Goal: Task Accomplishment & Management: Use online tool/utility

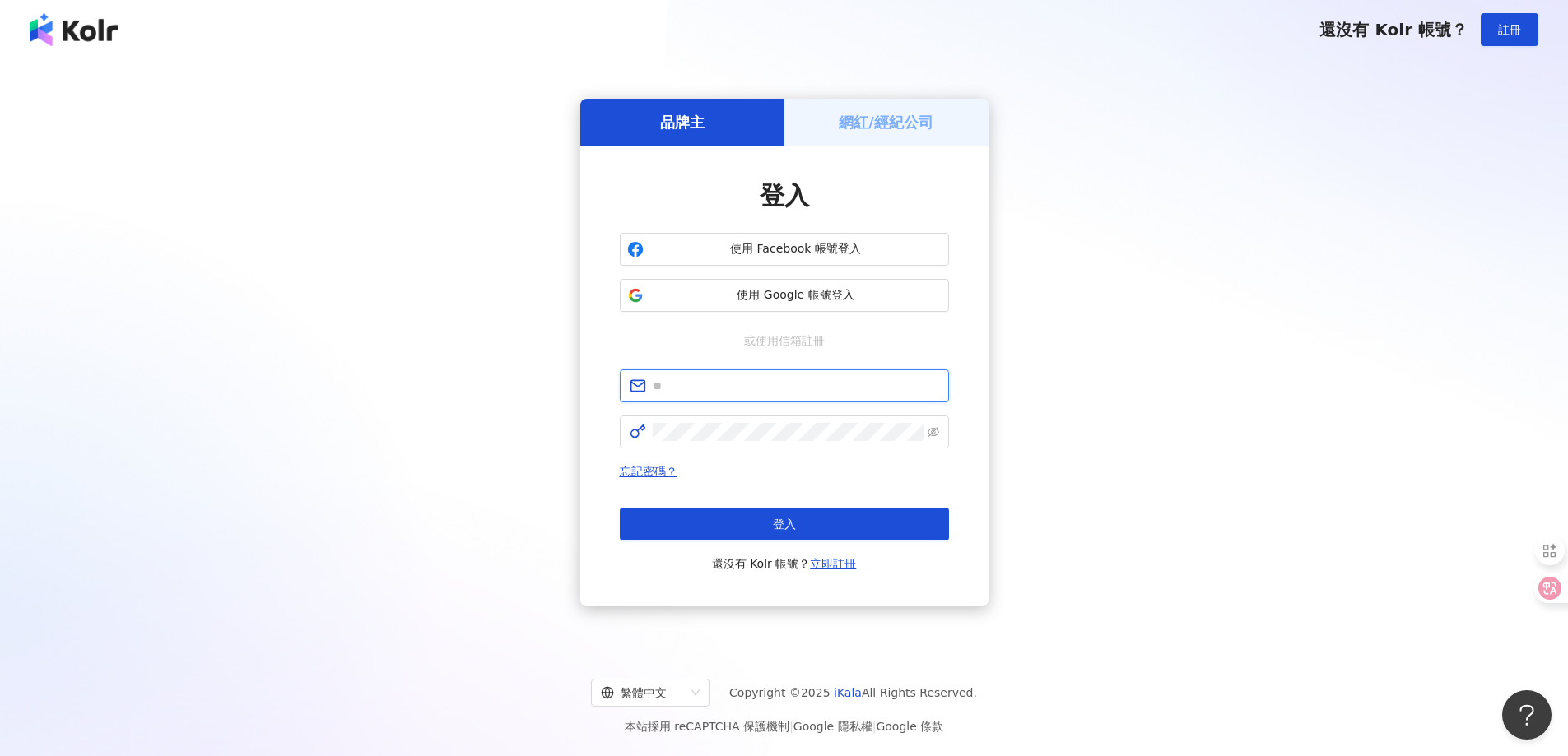
click at [777, 383] on input "text" at bounding box center [795, 385] width 286 height 18
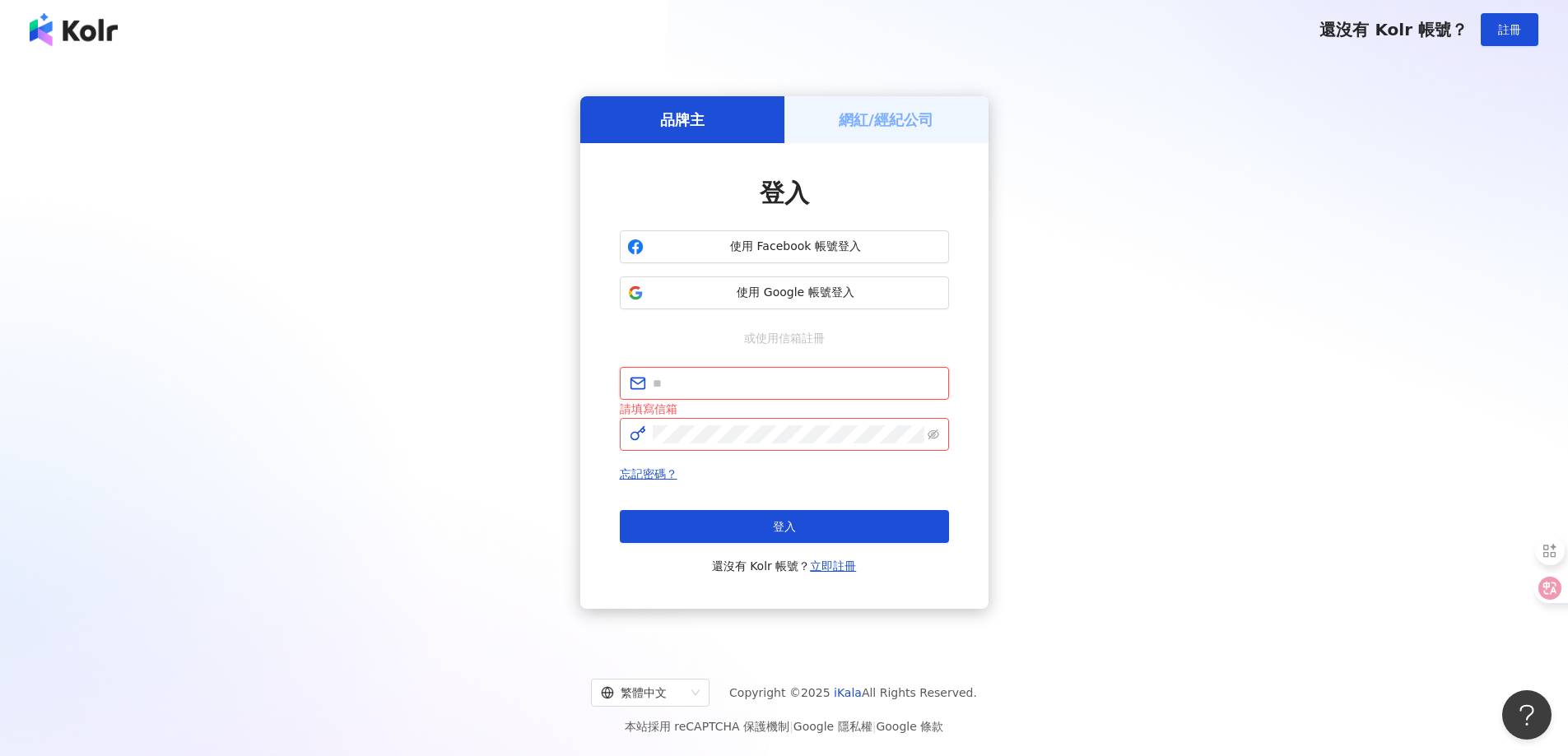
click at [764, 379] on input "text" at bounding box center [795, 383] width 286 height 18
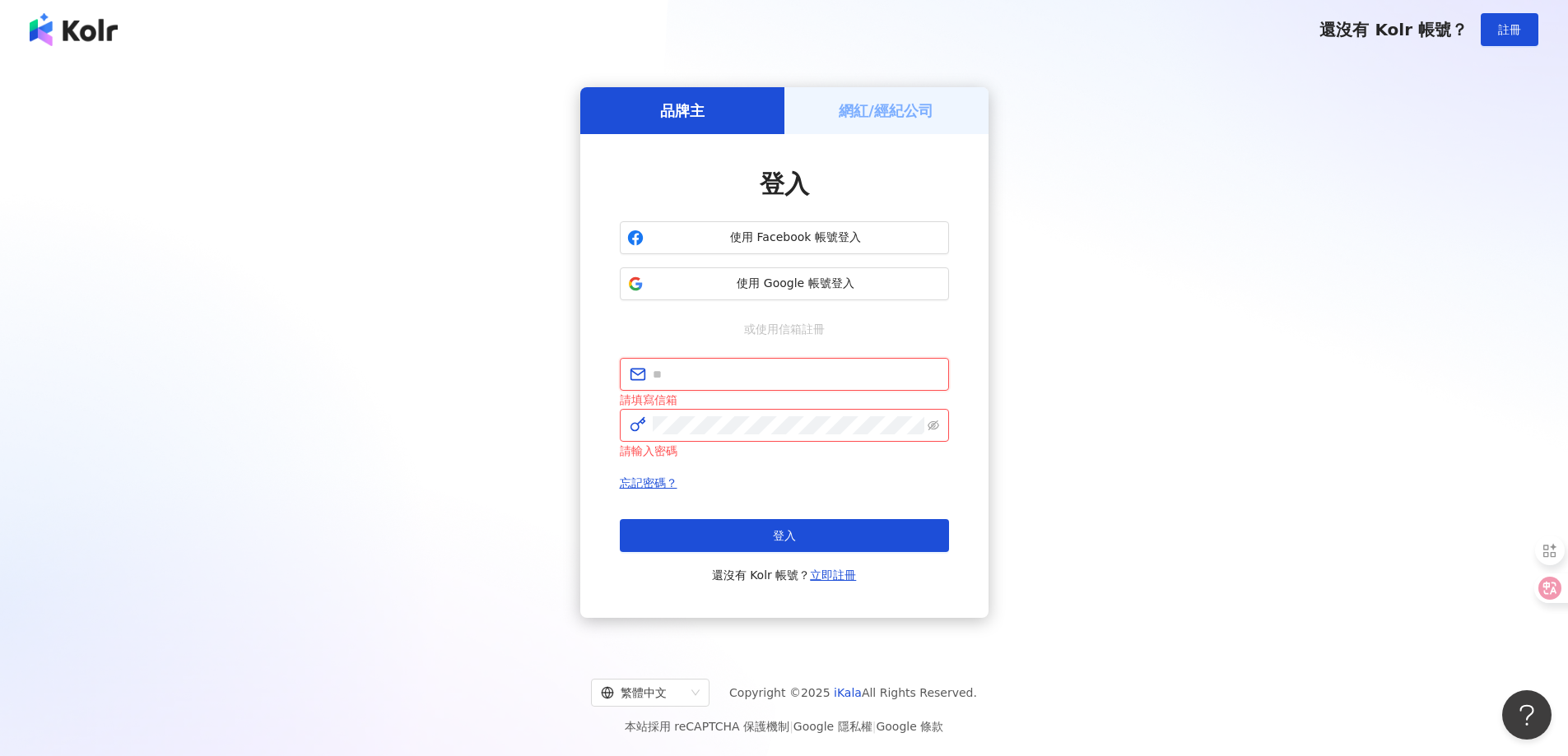
type input "**********"
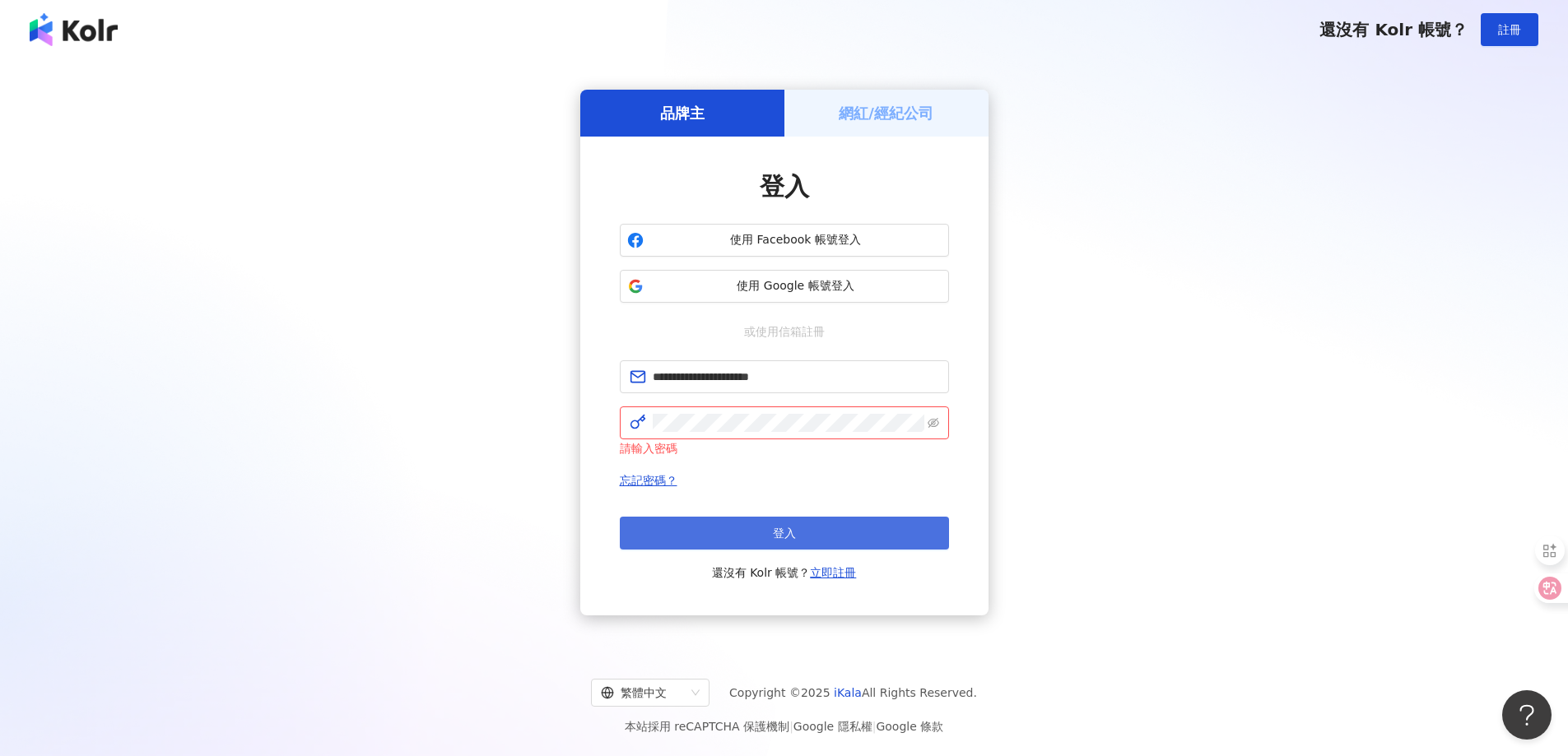
click at [721, 529] on button "登入" at bounding box center [784, 533] width 329 height 33
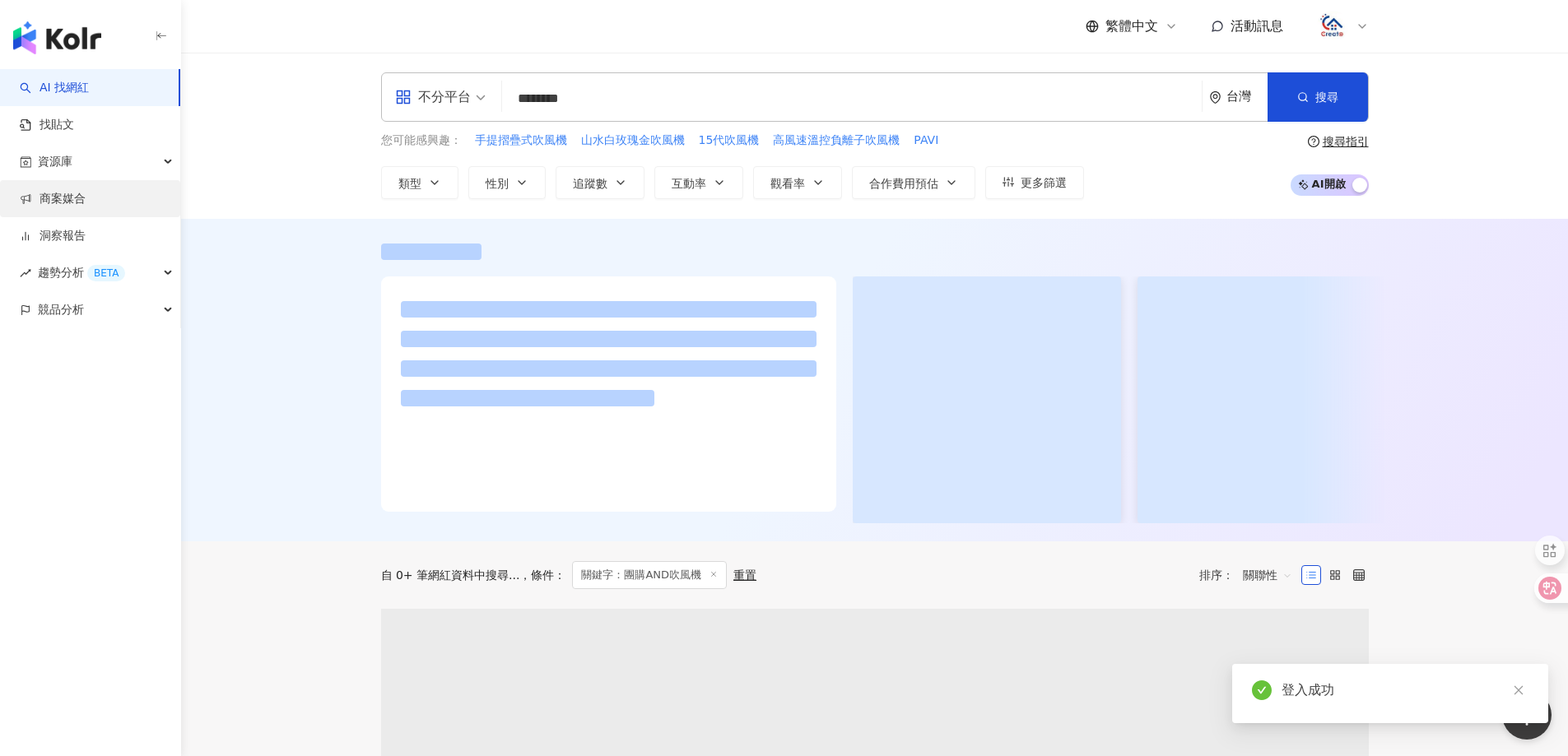
click at [85, 201] on link "商案媒合" at bounding box center [52, 199] width 66 height 16
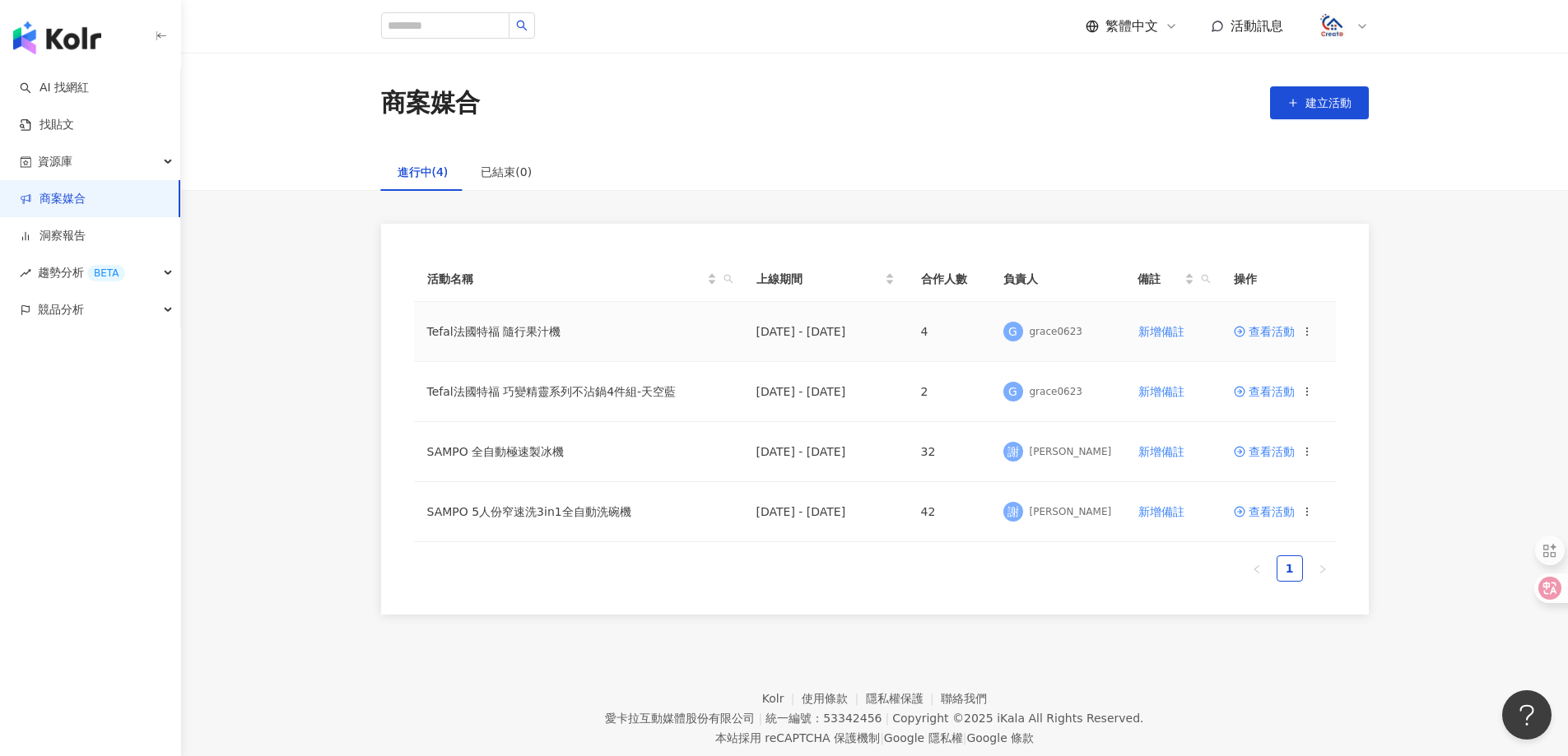
click at [1268, 336] on span "查看活動" at bounding box center [1264, 331] width 61 height 12
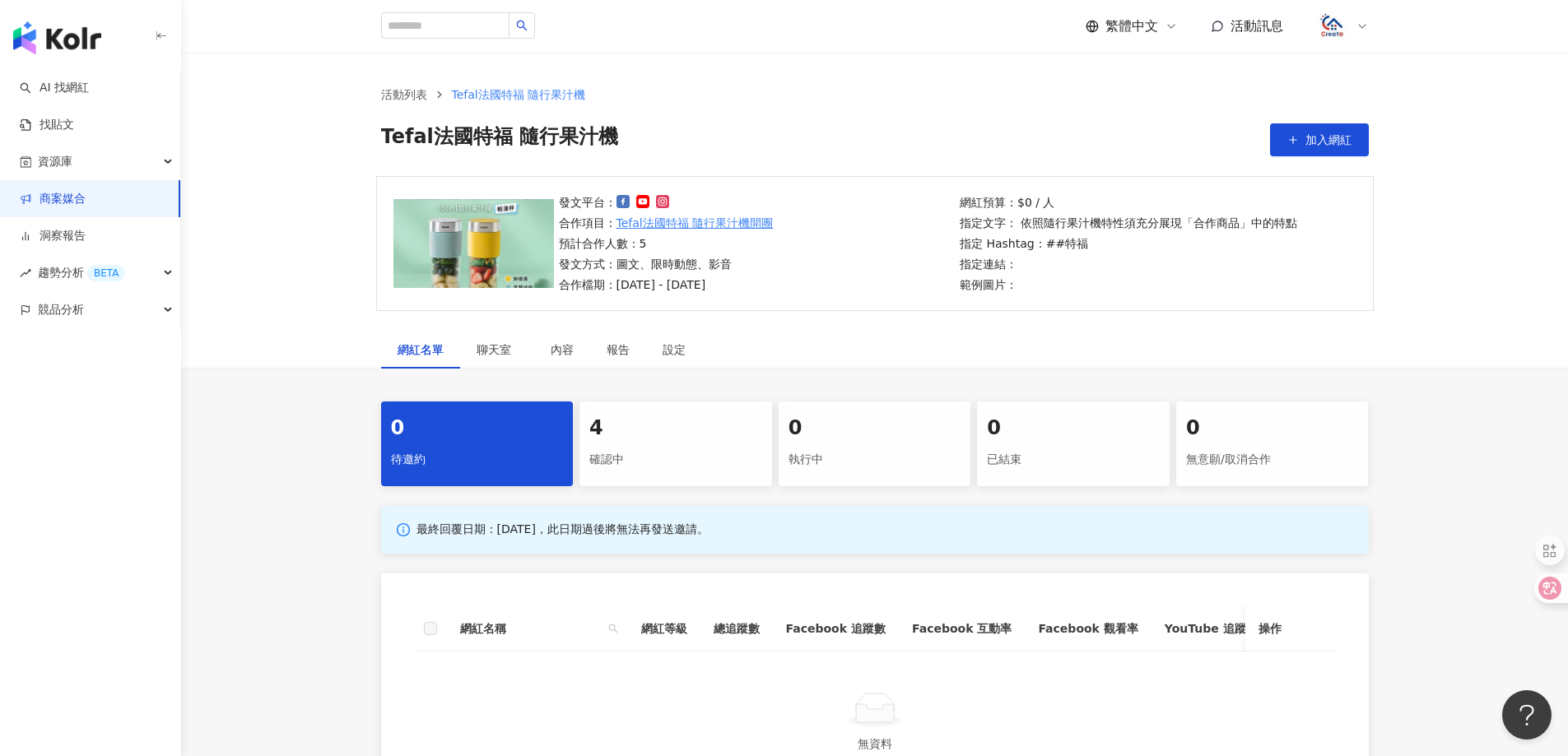
click at [650, 463] on div "確認中" at bounding box center [675, 459] width 173 height 28
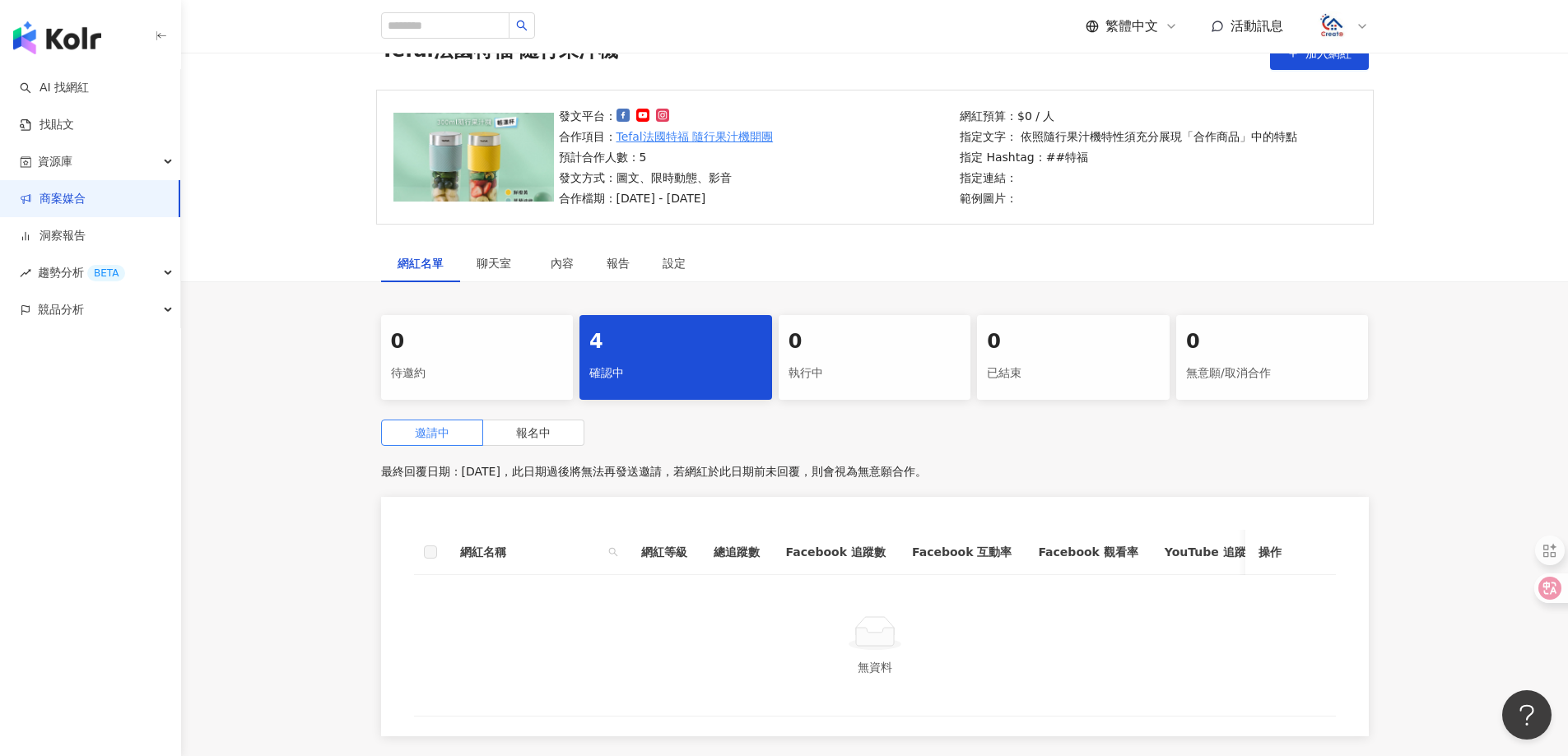
scroll to position [247, 0]
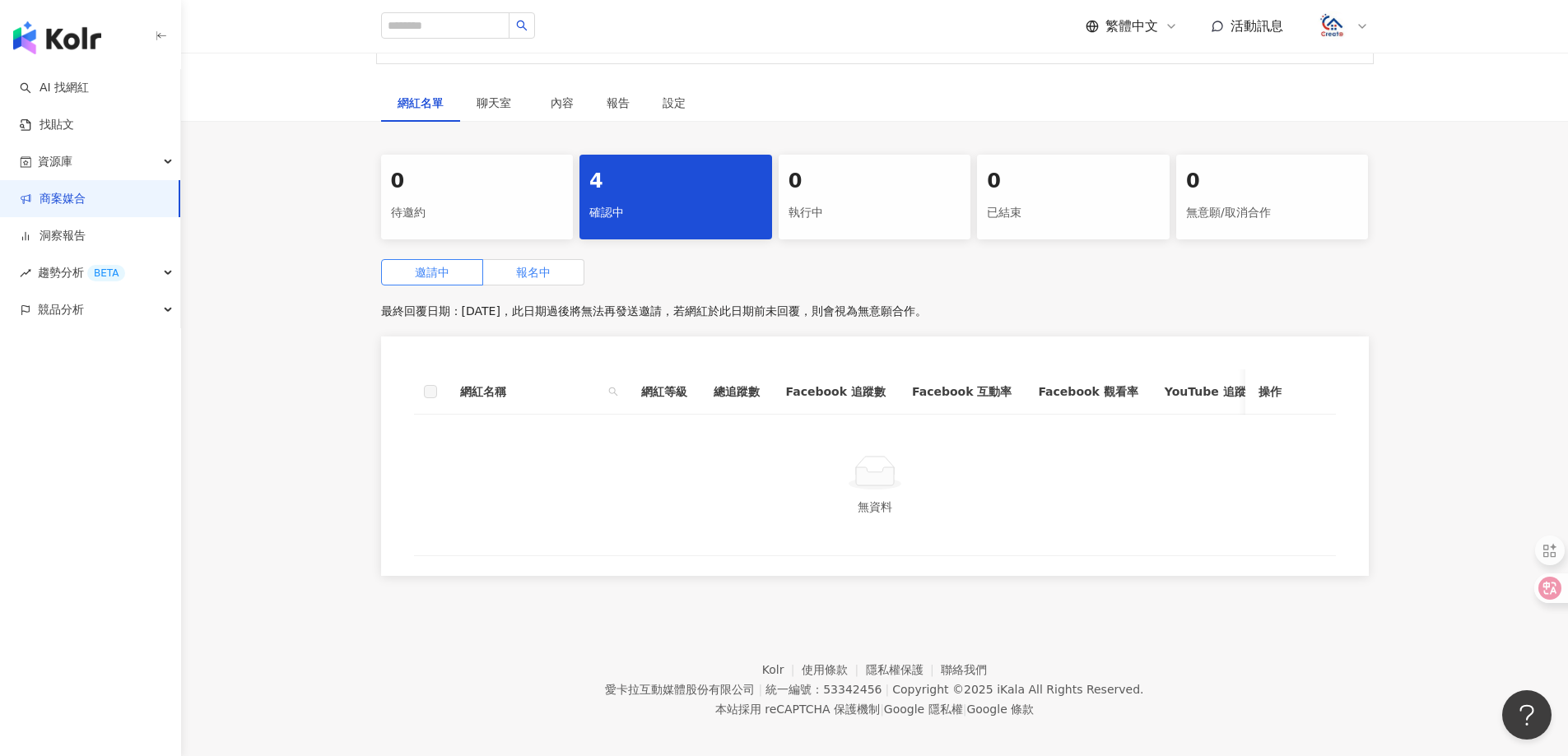
click at [555, 283] on label "報名中" at bounding box center [534, 271] width 102 height 26
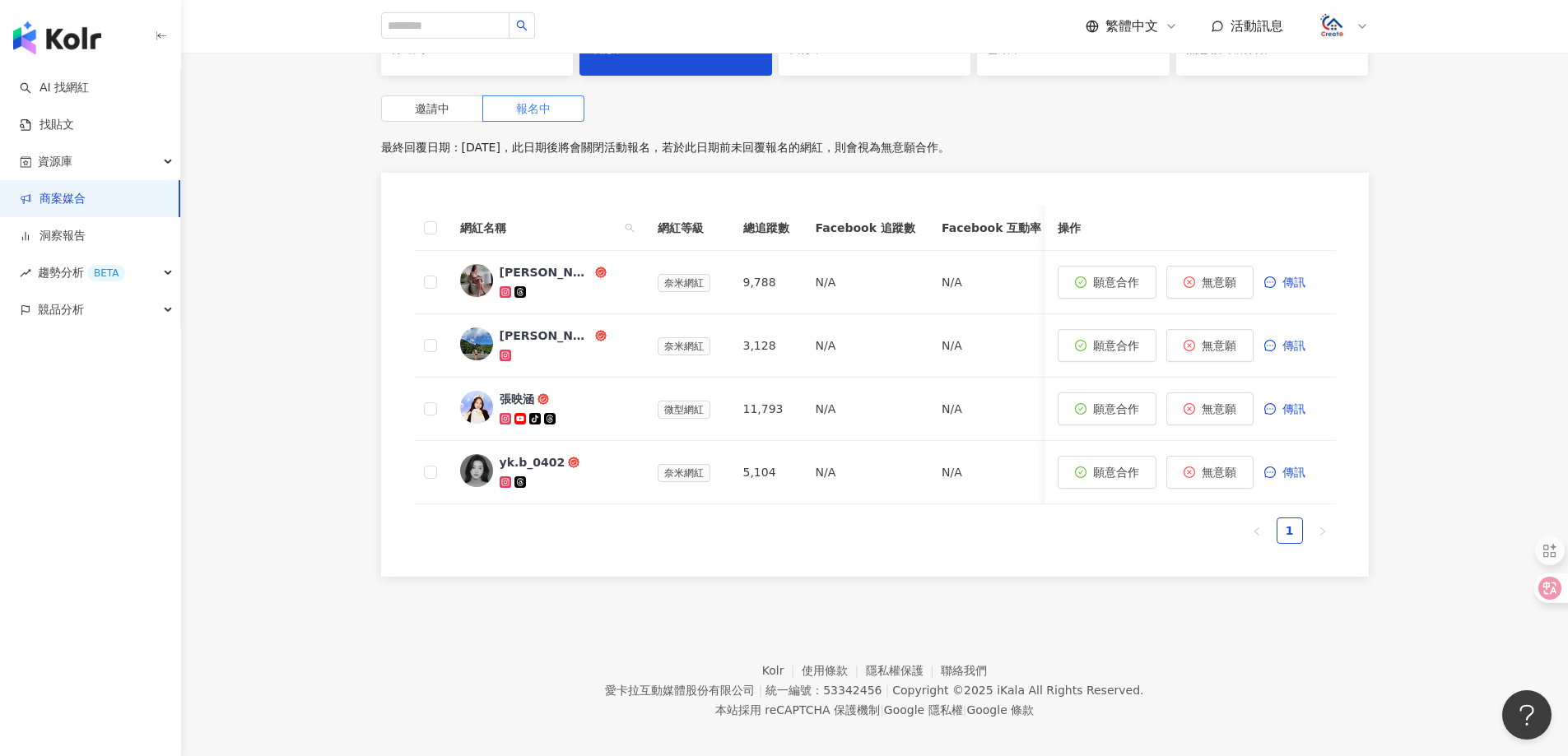
scroll to position [411, 0]
click at [512, 393] on div "張映涵" at bounding box center [516, 397] width 35 height 16
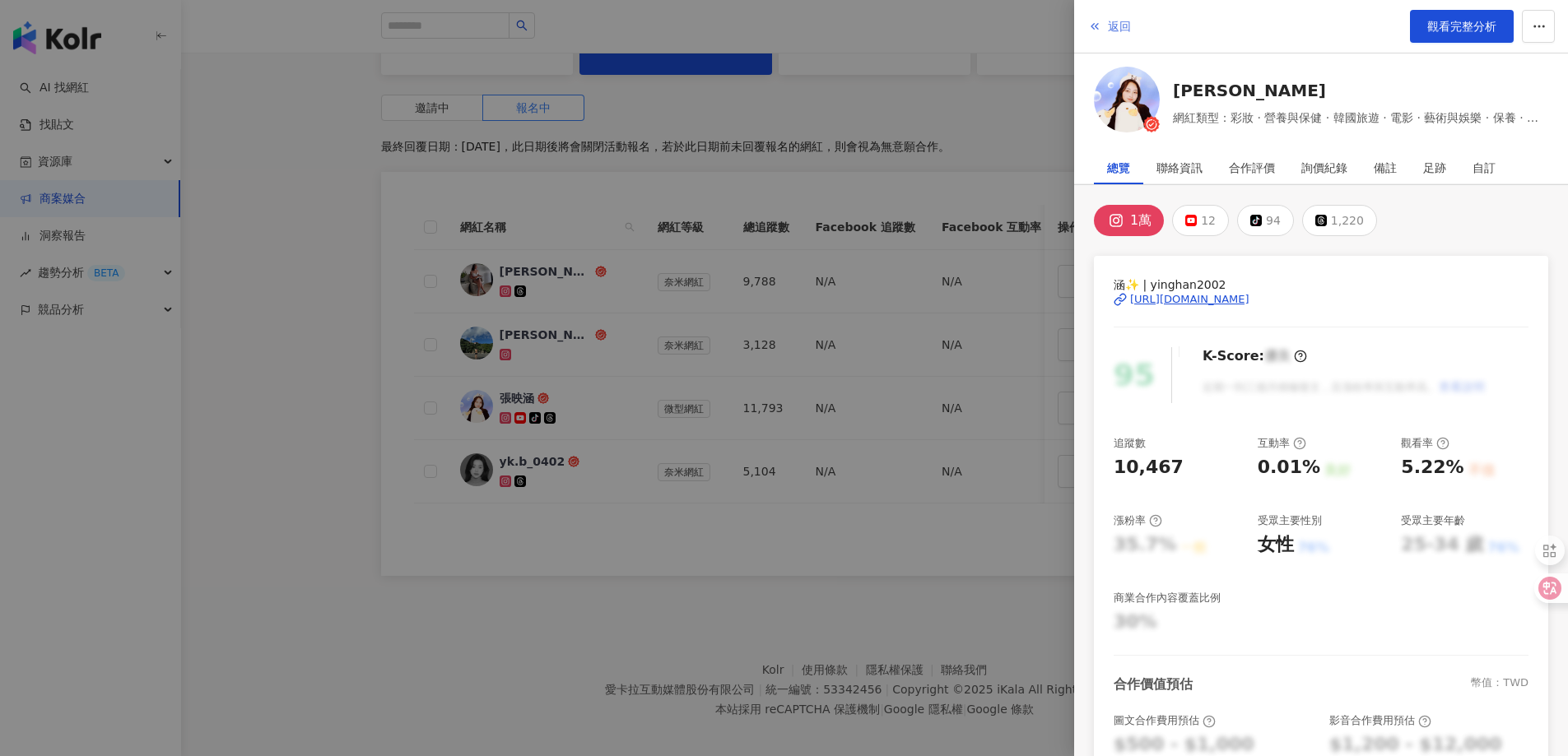
click at [1110, 24] on span "返回" at bounding box center [1119, 26] width 23 height 14
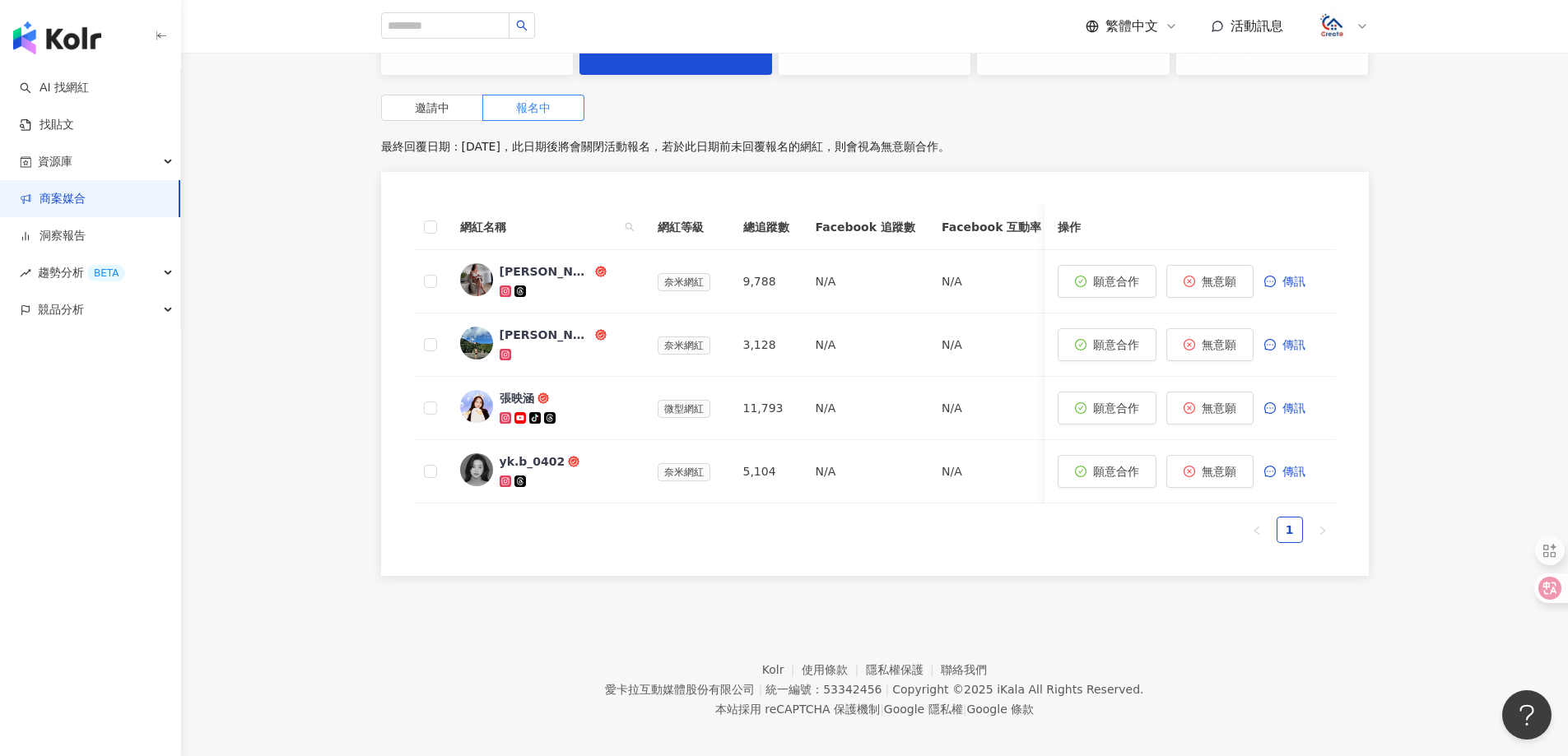
click at [61, 201] on link "商案媒合" at bounding box center [52, 199] width 66 height 16
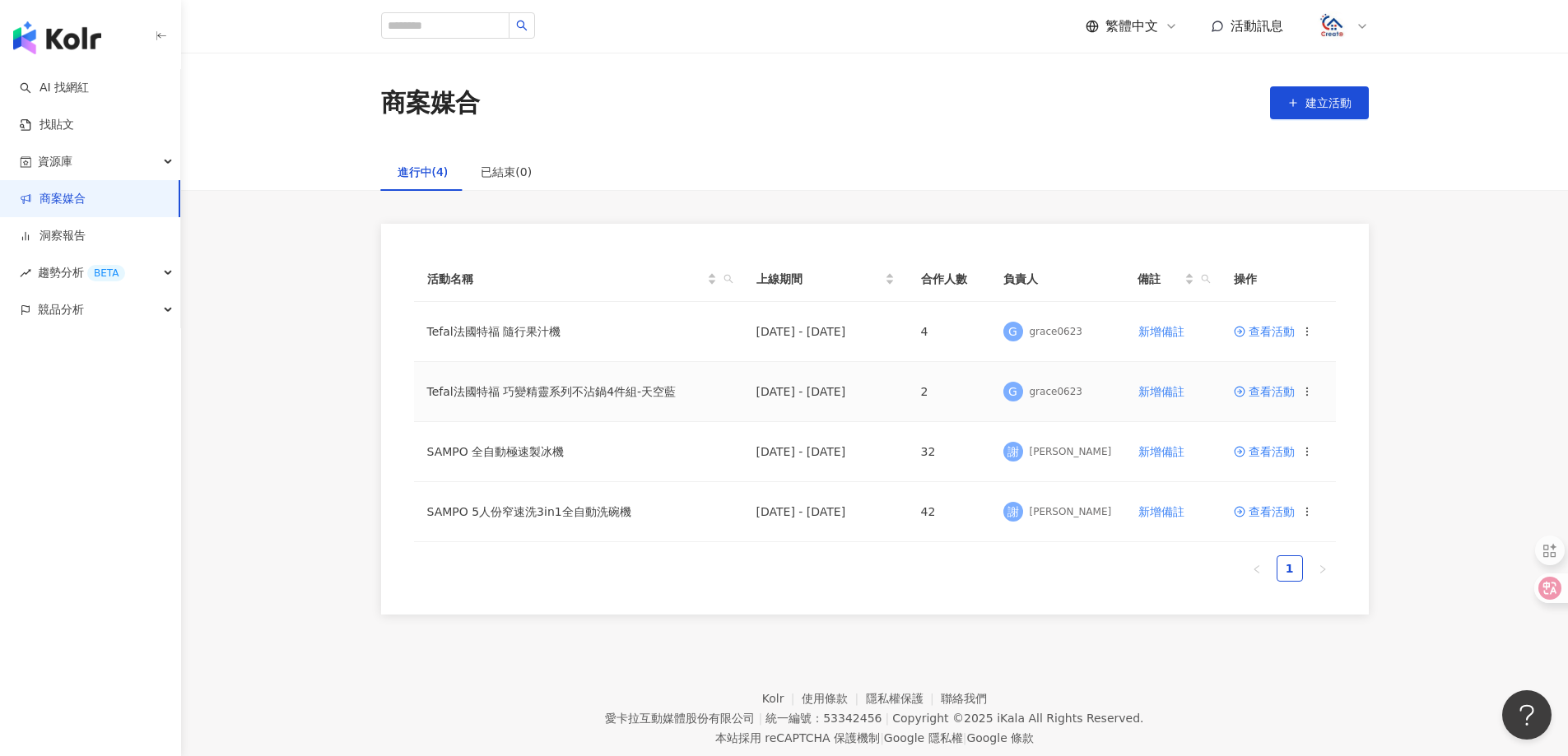
click at [1279, 389] on span "查看活動" at bounding box center [1264, 392] width 61 height 12
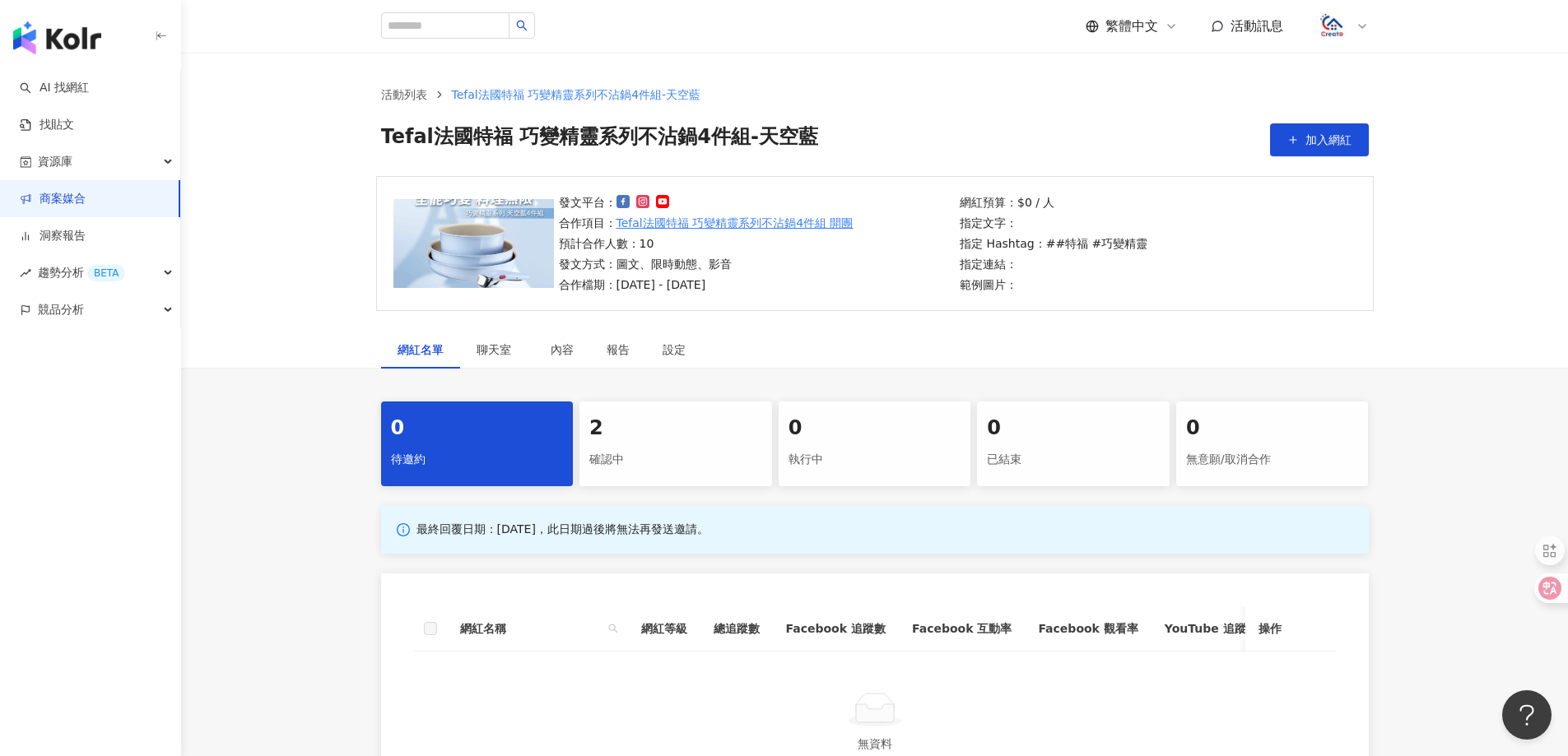
click at [691, 429] on div "2" at bounding box center [675, 428] width 173 height 28
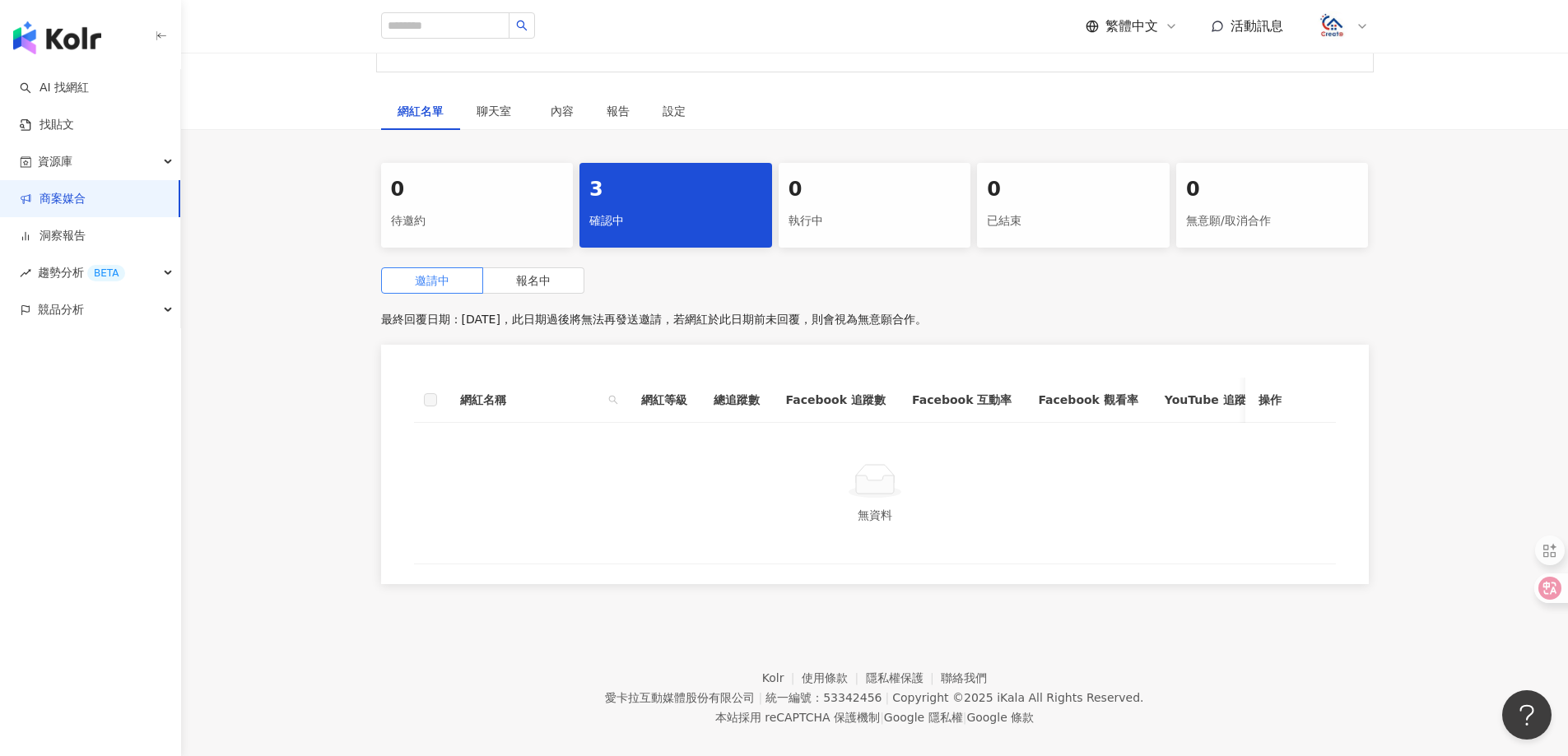
scroll to position [247, 0]
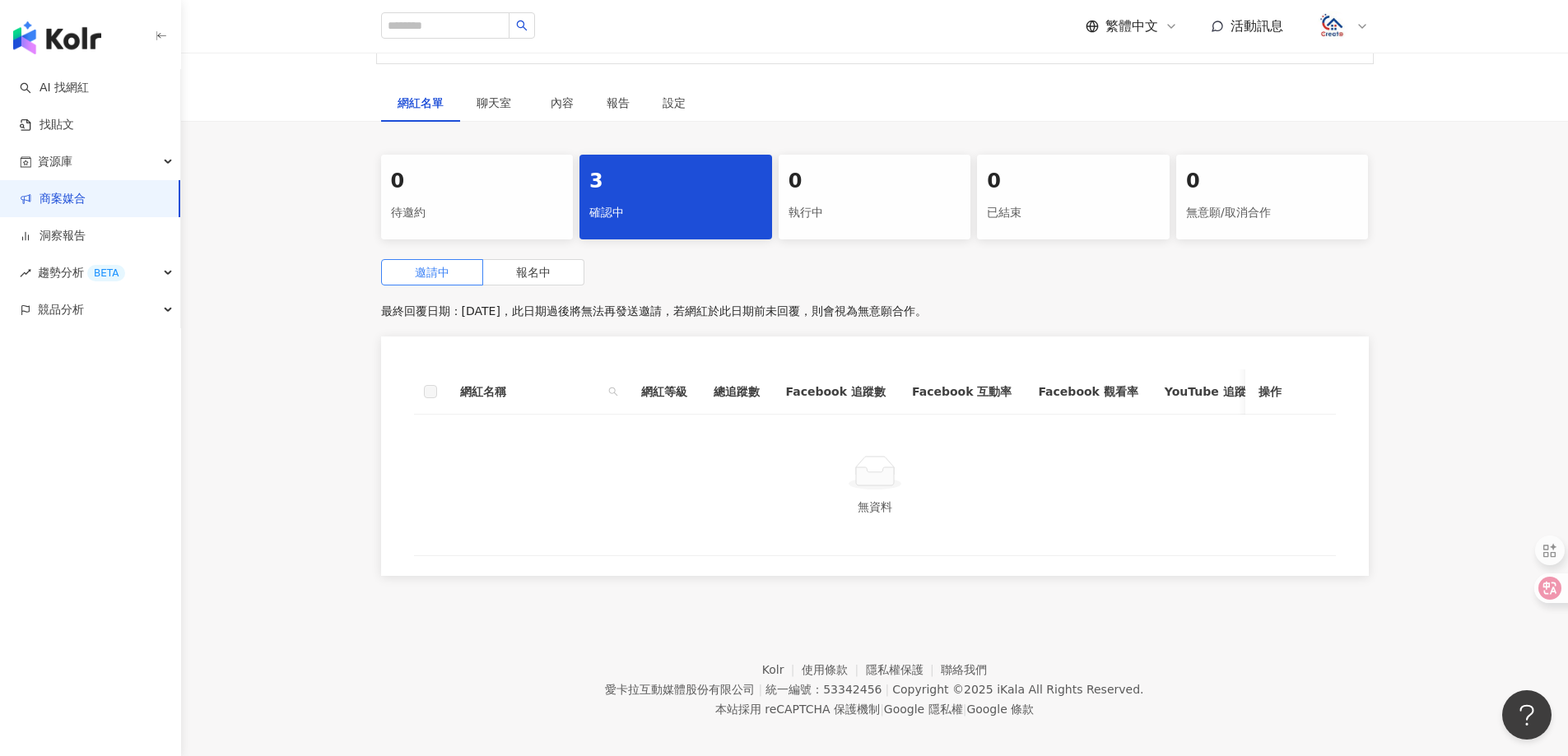
click at [674, 238] on div "3 確認中" at bounding box center [676, 197] width 193 height 85
click at [681, 199] on div "確認中" at bounding box center [675, 212] width 173 height 28
click at [547, 268] on span "報名中" at bounding box center [533, 272] width 35 height 14
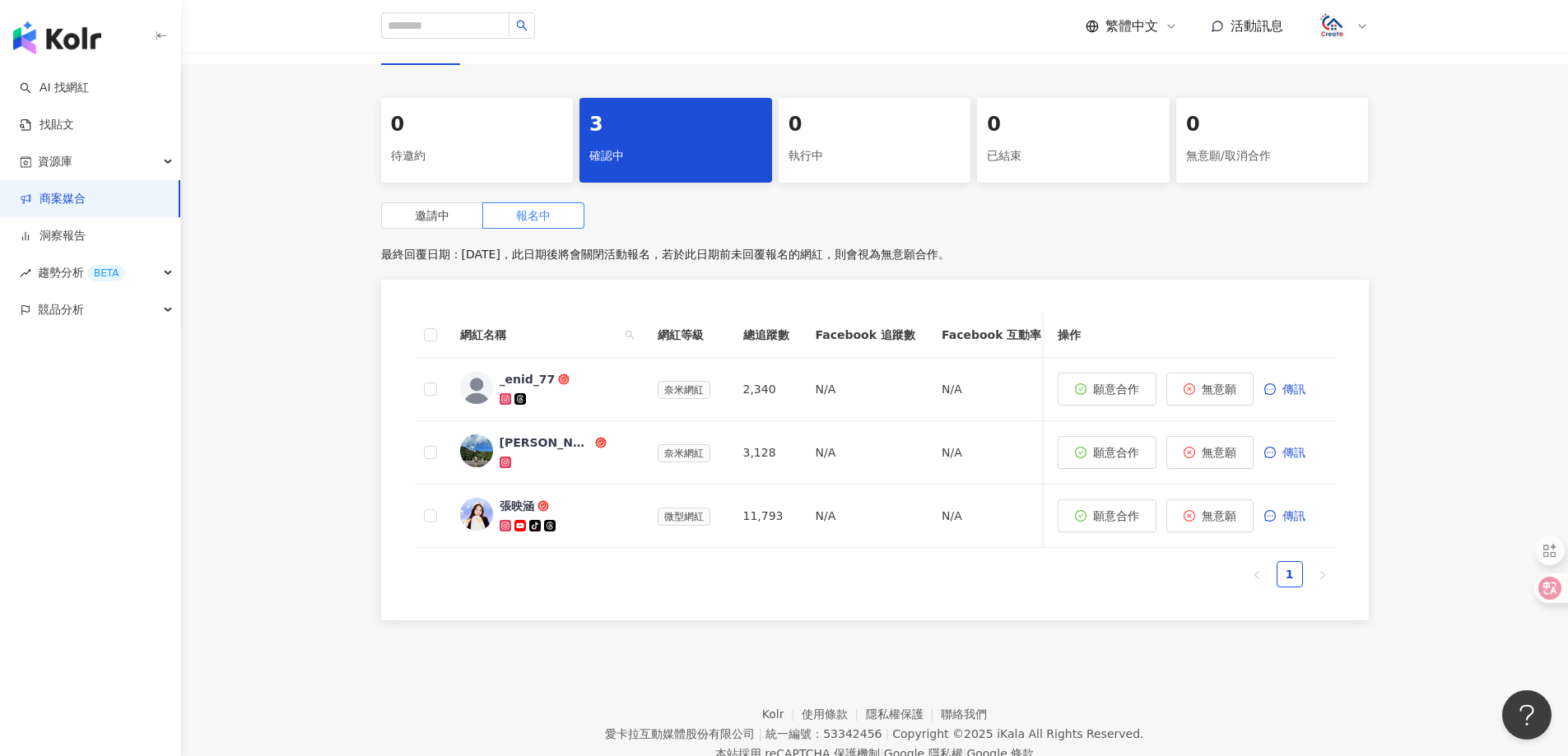
scroll to position [329, 0]
